Goal: Information Seeking & Learning: Learn about a topic

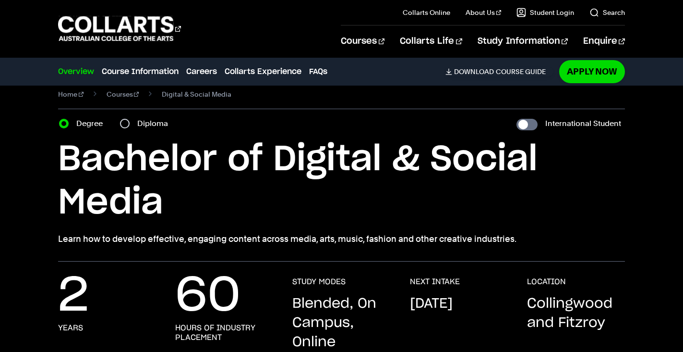
scroll to position [11, 0]
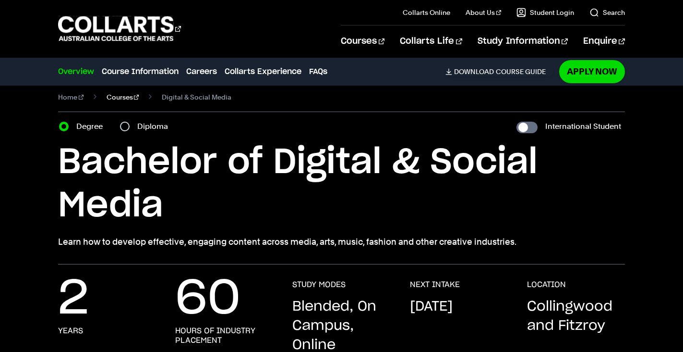
click at [113, 96] on link "Courses" at bounding box center [123, 96] width 33 height 13
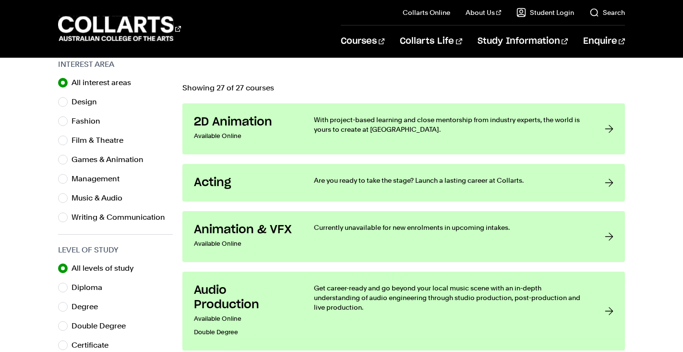
scroll to position [307, 0]
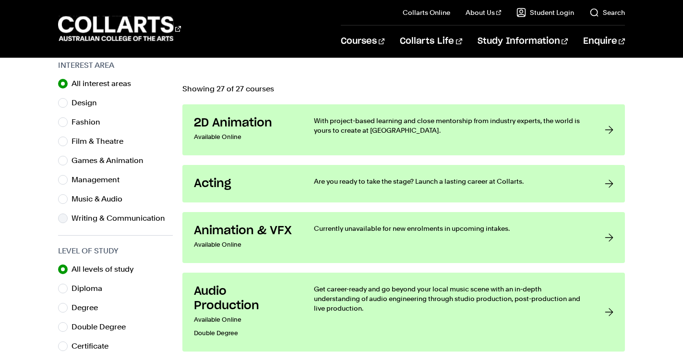
click at [112, 217] on label "Writing & Communication" at bounding box center [122, 217] width 101 height 13
click at [68, 217] on input "Writing & Communication" at bounding box center [63, 218] width 10 height 10
radio input "true"
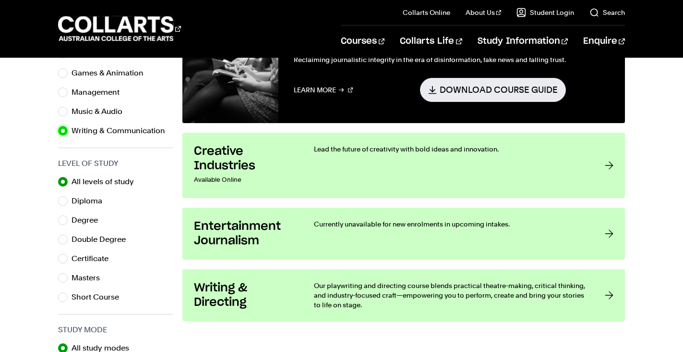
scroll to position [395, 0]
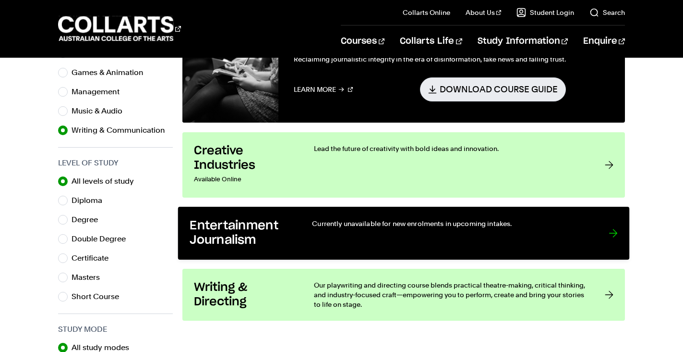
click at [610, 221] on div at bounding box center [613, 232] width 9 height 29
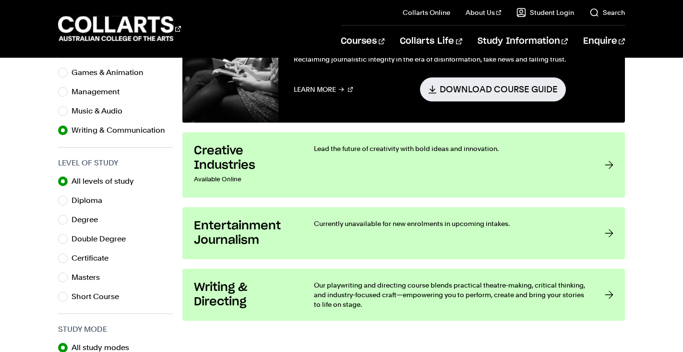
scroll to position [307, 0]
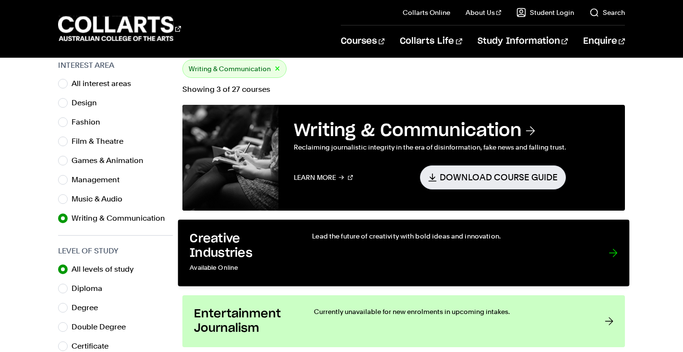
click at [358, 254] on div "Lead the future of creativity with bold ideas and innovation." at bounding box center [450, 252] width 277 height 43
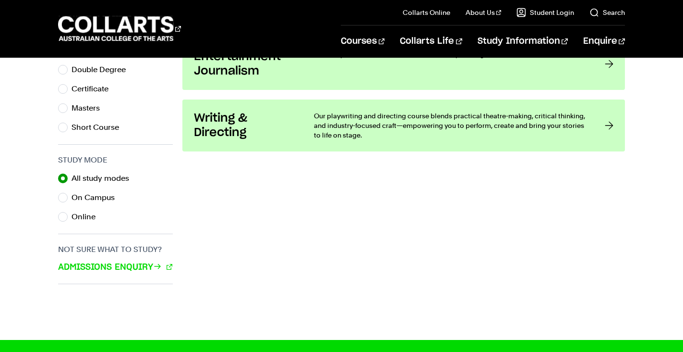
scroll to position [564, 0]
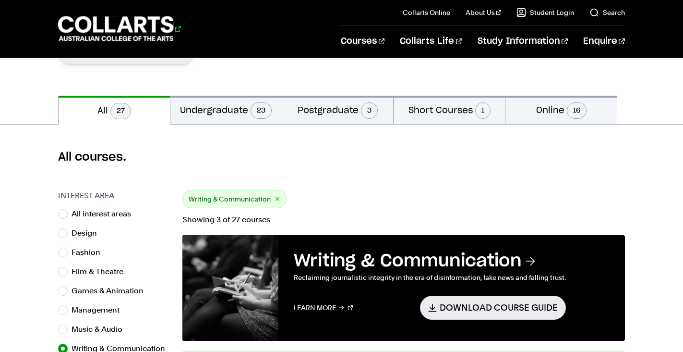
scroll to position [193, 0]
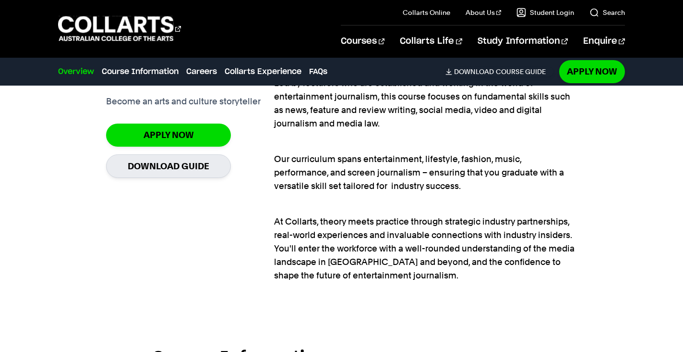
scroll to position [721, 0]
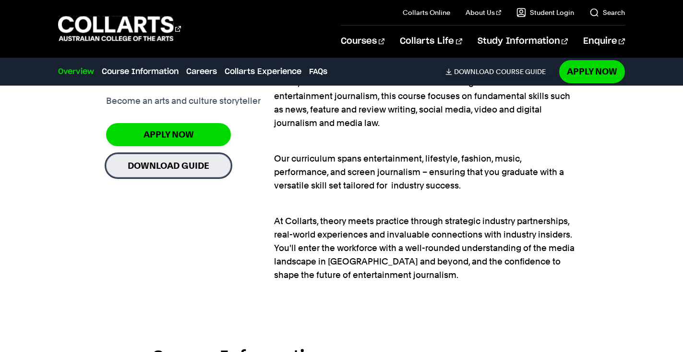
click at [159, 170] on link "Download Guide" at bounding box center [168, 166] width 125 height 24
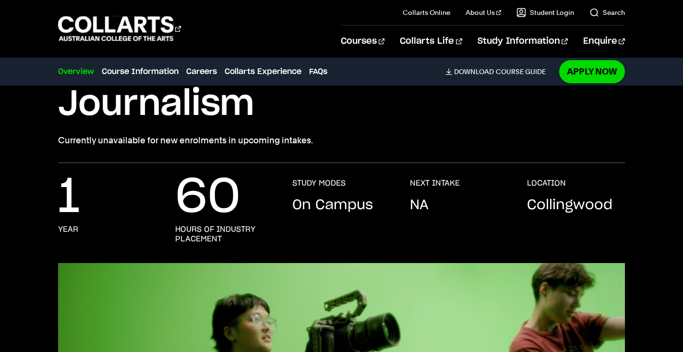
scroll to position [0, 0]
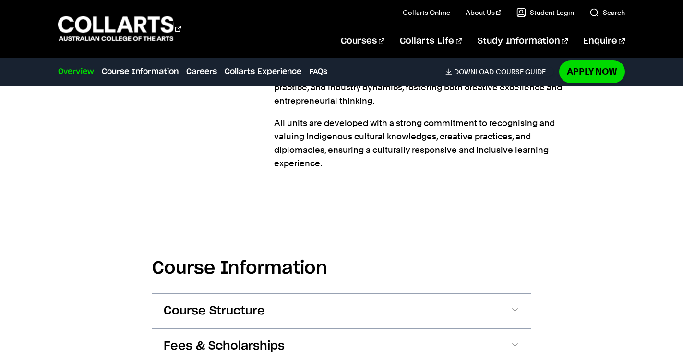
scroll to position [459, 0]
